Goal: Find specific page/section: Find specific page/section

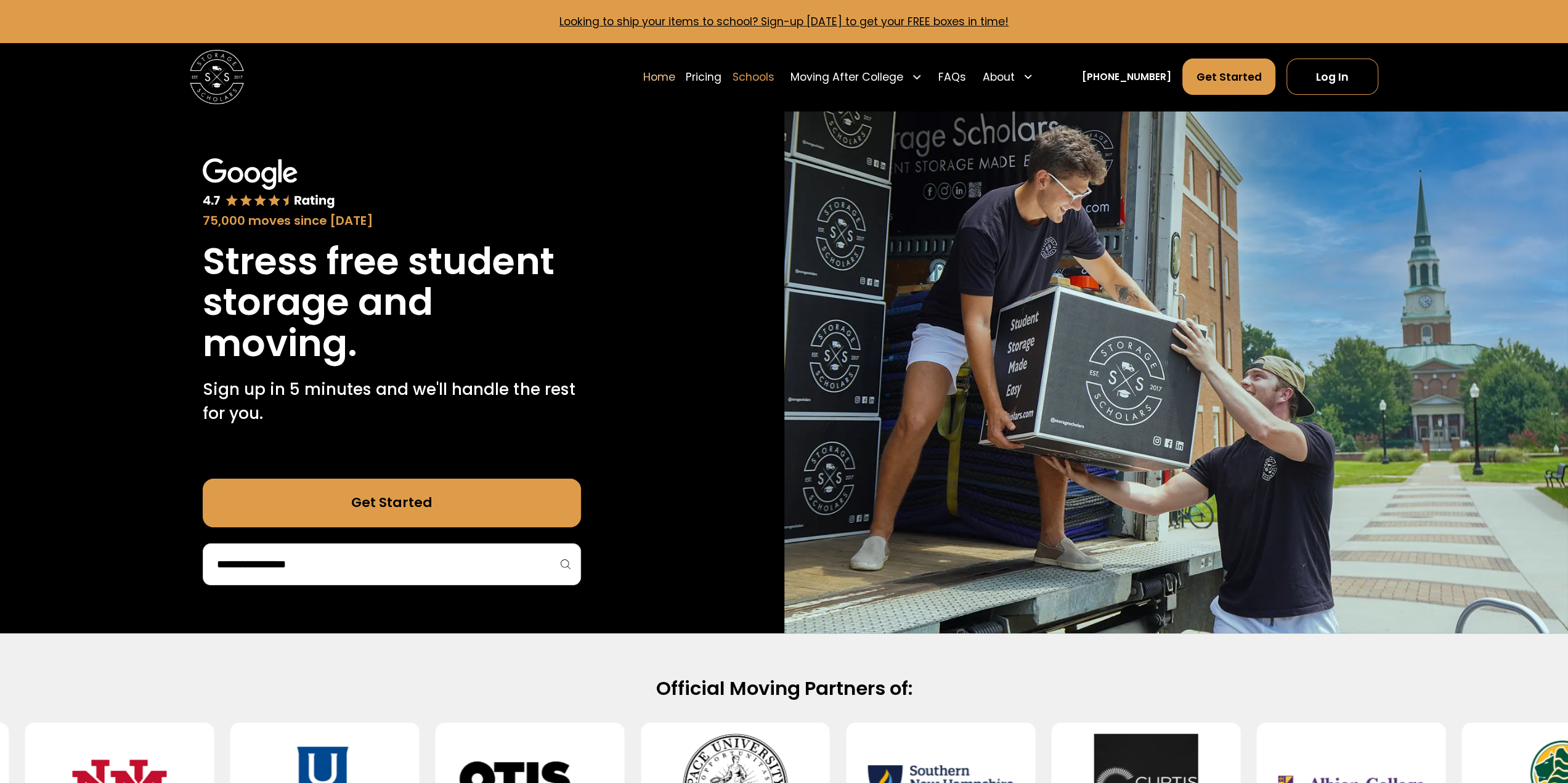
click at [761, 75] on link "Schools" at bounding box center [753, 76] width 42 height 38
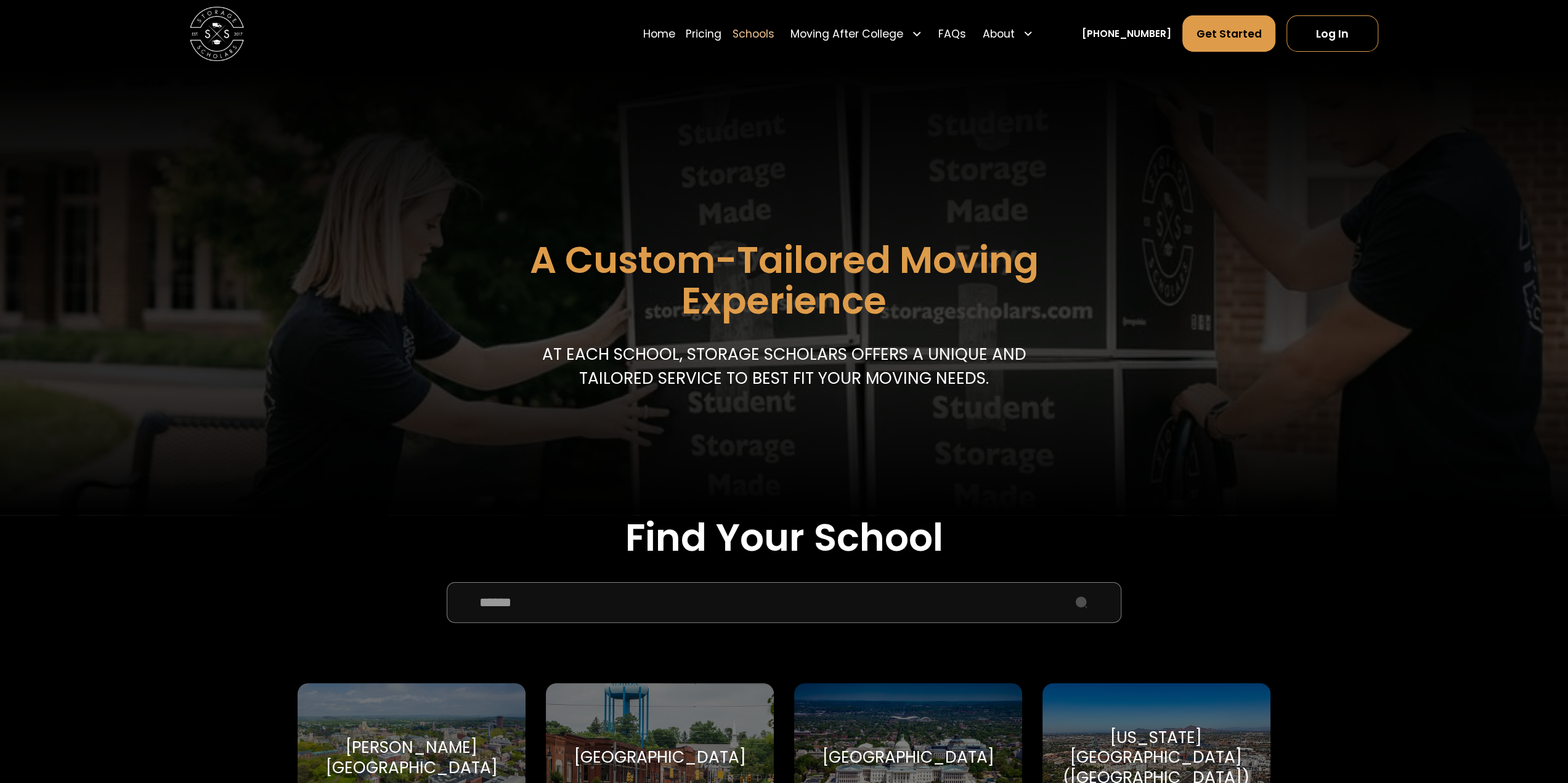
click at [570, 614] on input "School Select Form" at bounding box center [784, 602] width 675 height 41
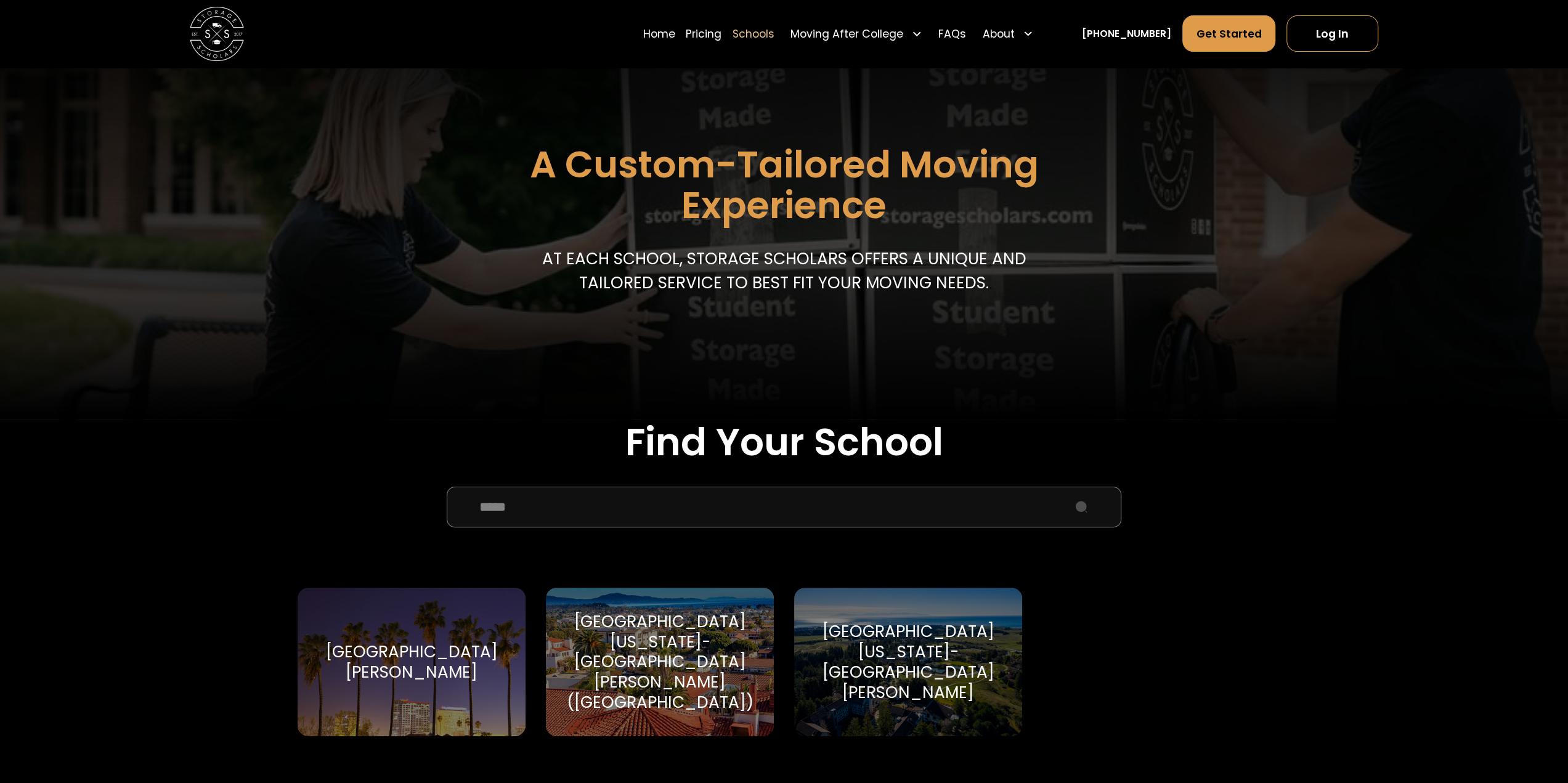
scroll to position [123, 0]
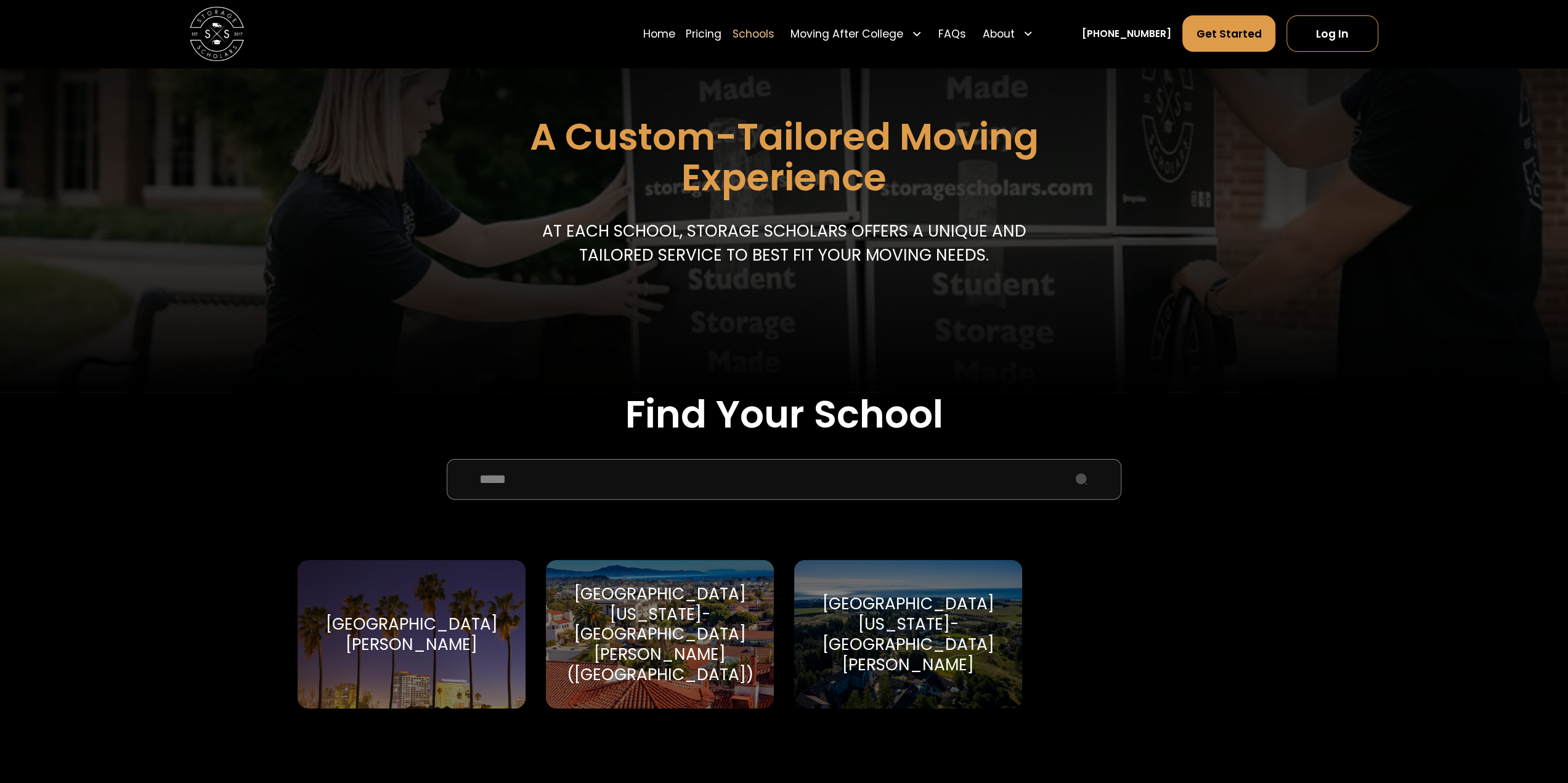
type input "*****"
click at [457, 629] on div "[GEOGRAPHIC_DATA][PERSON_NAME]" at bounding box center [411, 634] width 195 height 41
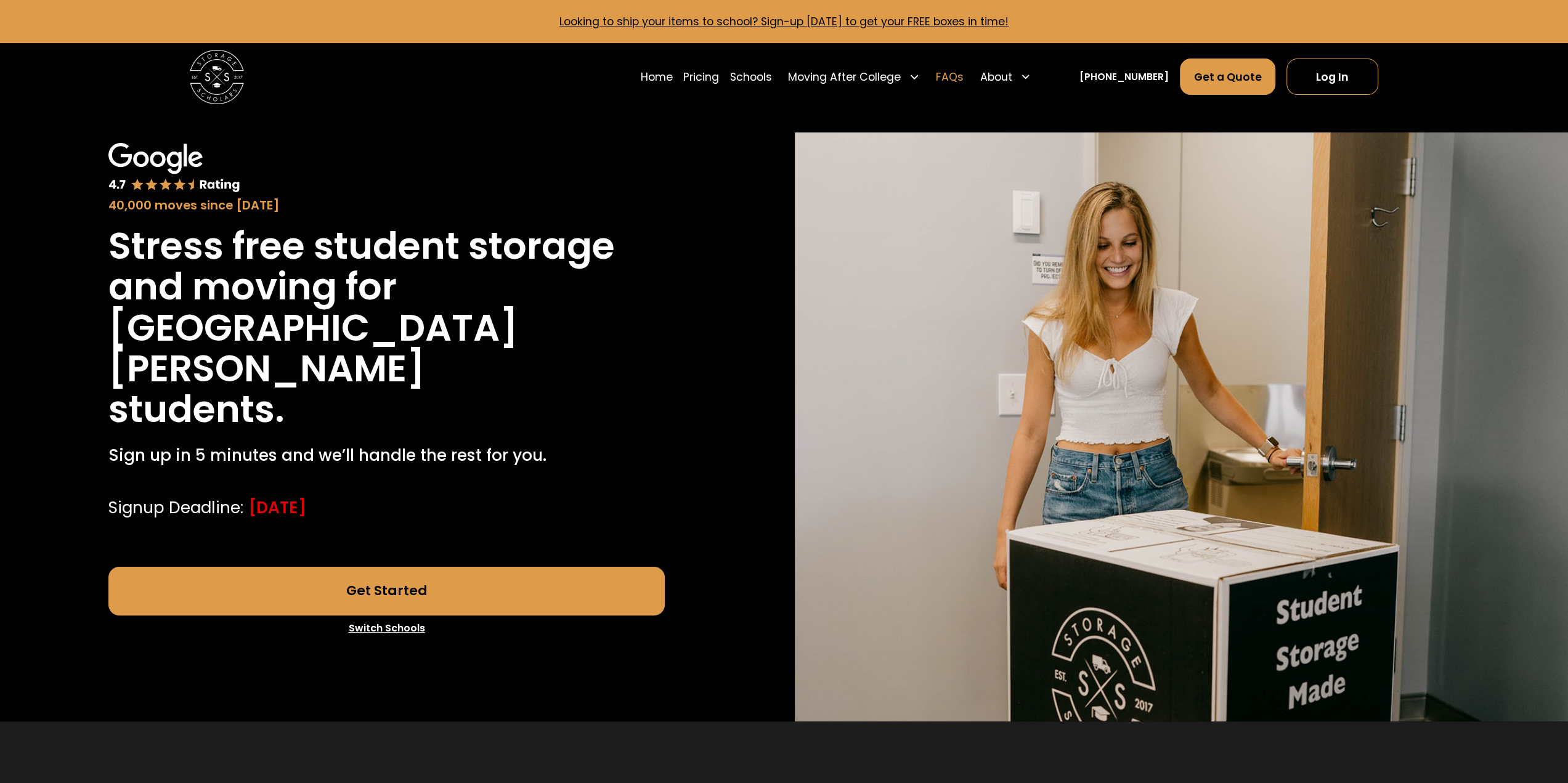
click at [963, 75] on link "FAQs" at bounding box center [950, 76] width 28 height 38
